Goal: Find specific page/section: Find specific page/section

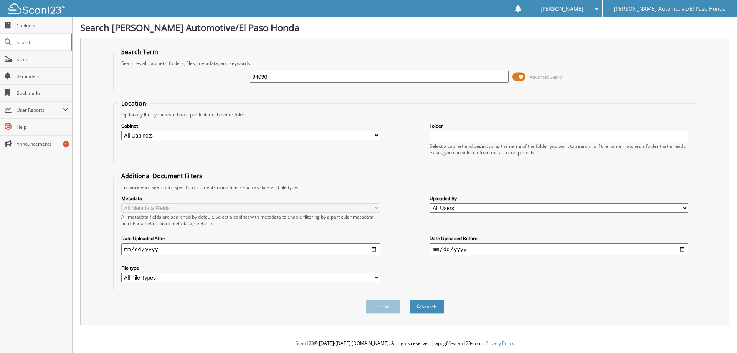
type input "94090"
click at [410, 299] on button "Search" at bounding box center [427, 306] width 35 height 14
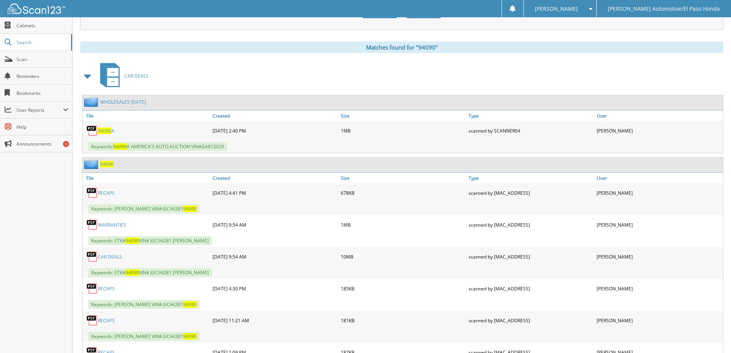
scroll to position [307, 0]
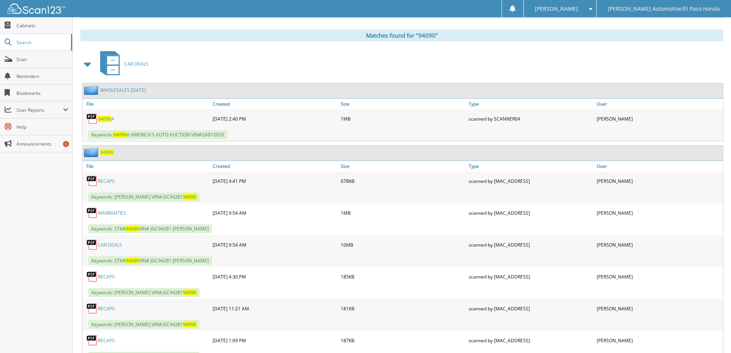
click at [114, 215] on link "WARRANTIES" at bounding box center [112, 213] width 28 height 7
click at [450, 69] on div "CAR DEALS" at bounding box center [401, 64] width 643 height 30
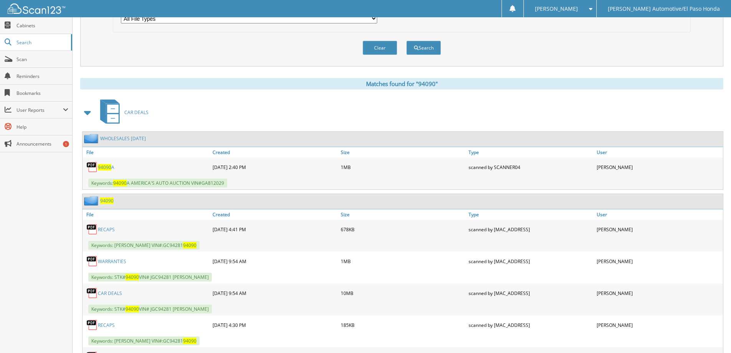
scroll to position [192, 0]
